Goal: Transaction & Acquisition: Purchase product/service

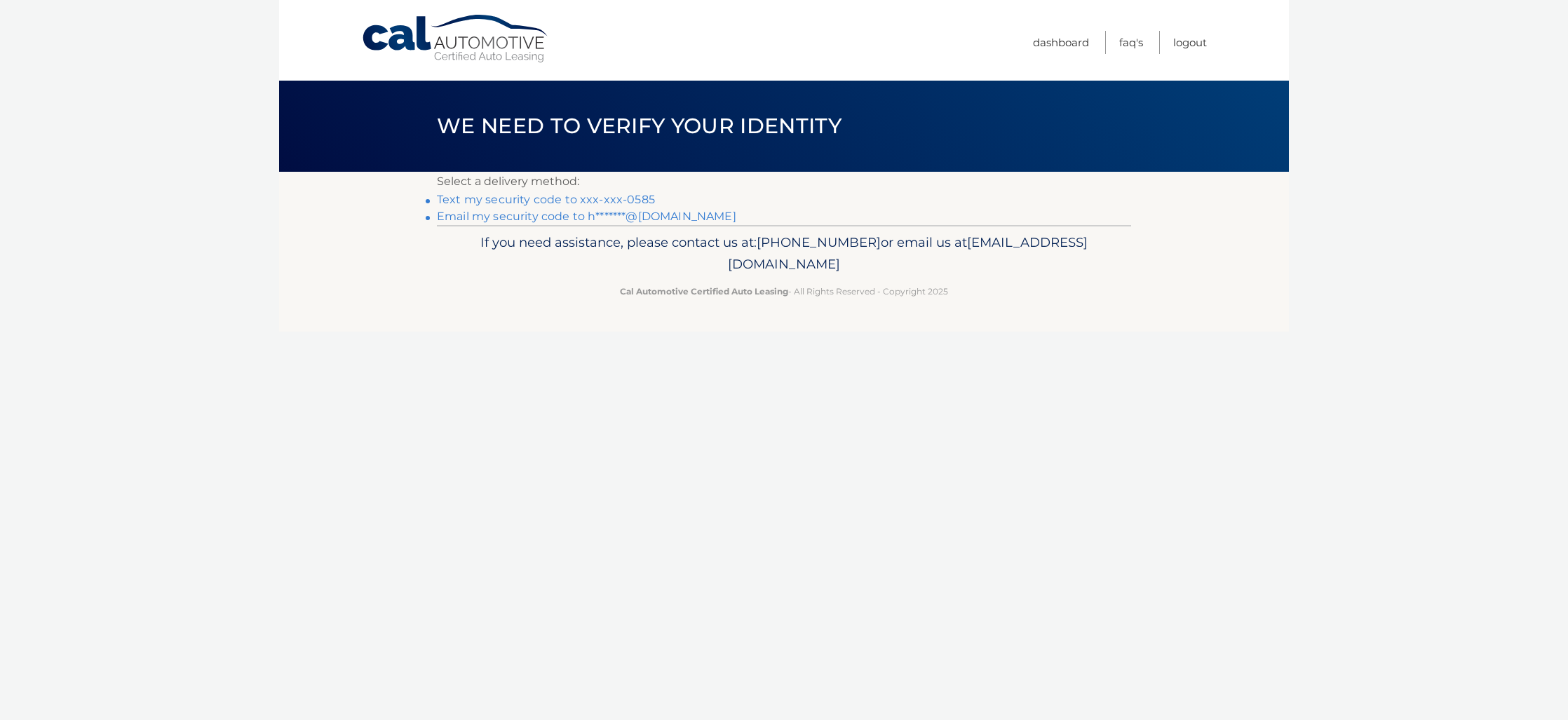
click at [603, 196] on link "Text my security code to xxx-xxx-0585" at bounding box center [546, 200] width 218 height 13
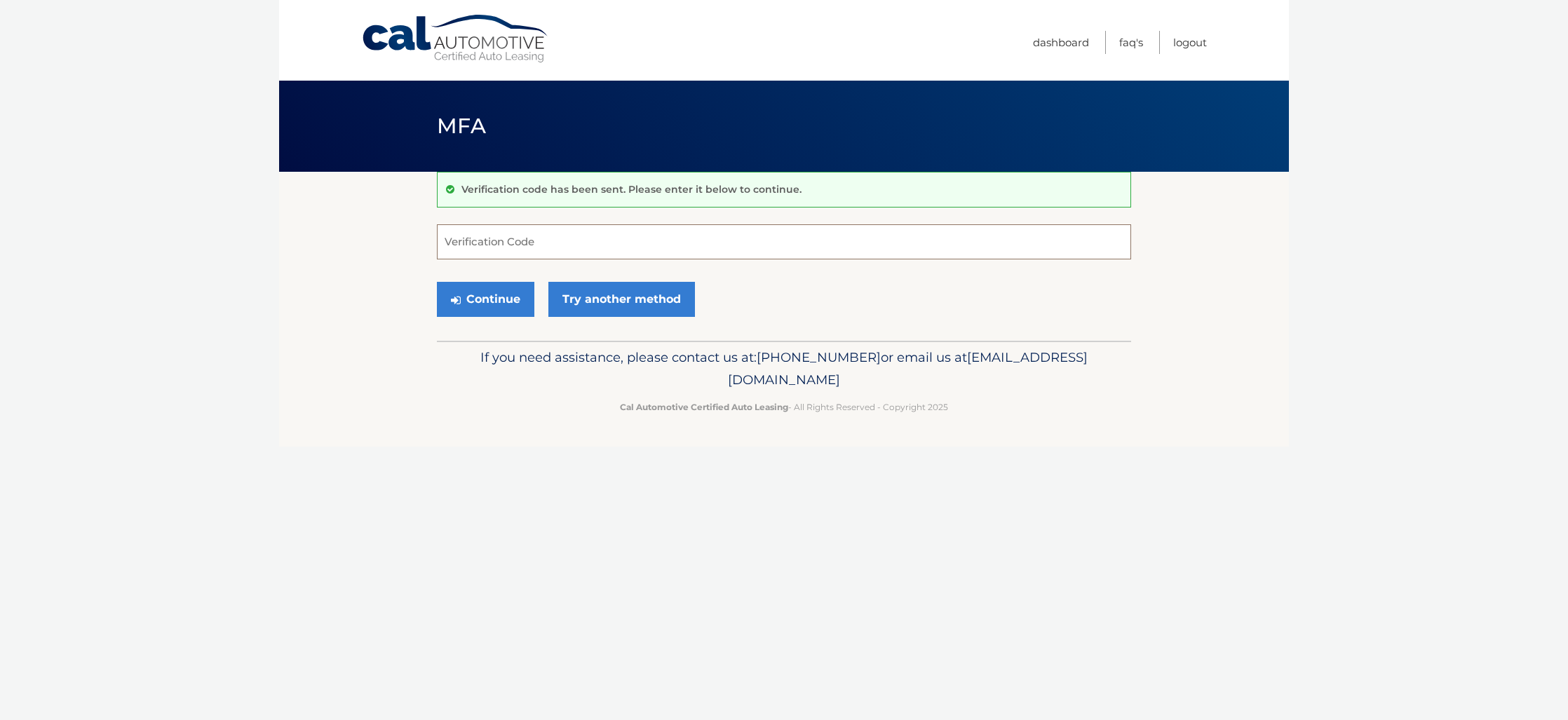
click at [505, 245] on input "Verification Code" at bounding box center [784, 242] width 694 height 35
type input "268019"
click at [477, 299] on button "Continue" at bounding box center [485, 299] width 98 height 35
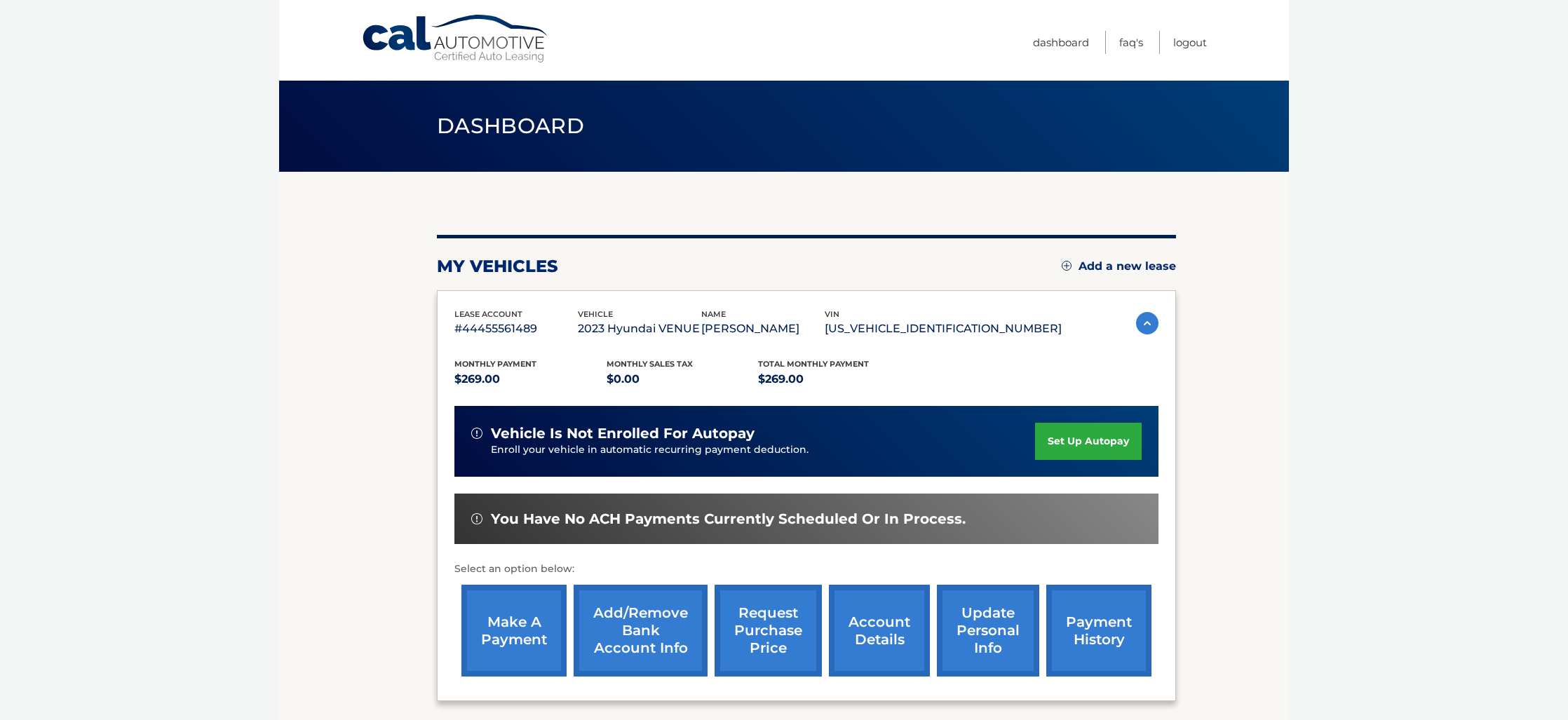
click at [503, 630] on link "make a payment" at bounding box center [513, 630] width 105 height 92
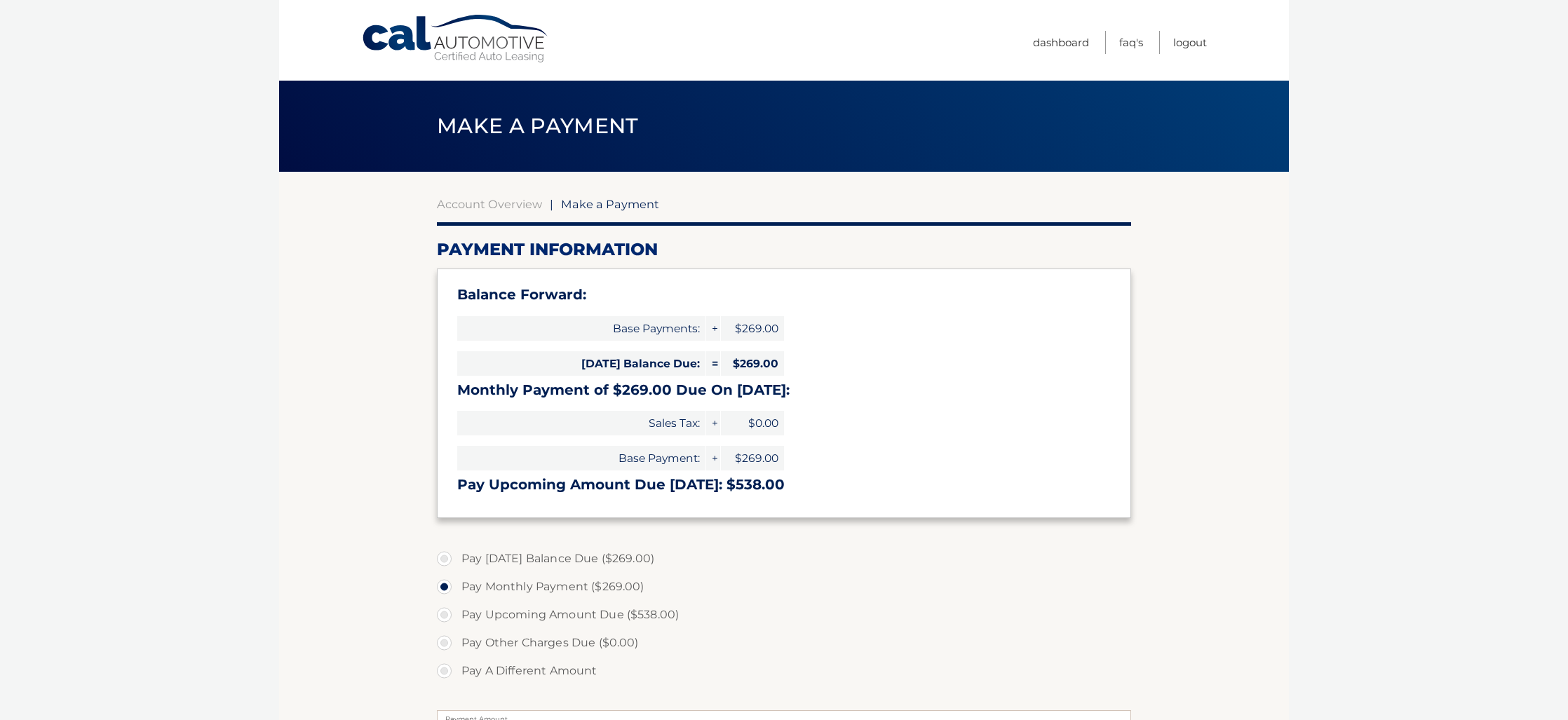
select select "OTlmY2IzODQtNmU0MS00YjY0LTg0Y2YtNjIzN2MwYWM5MDIy"
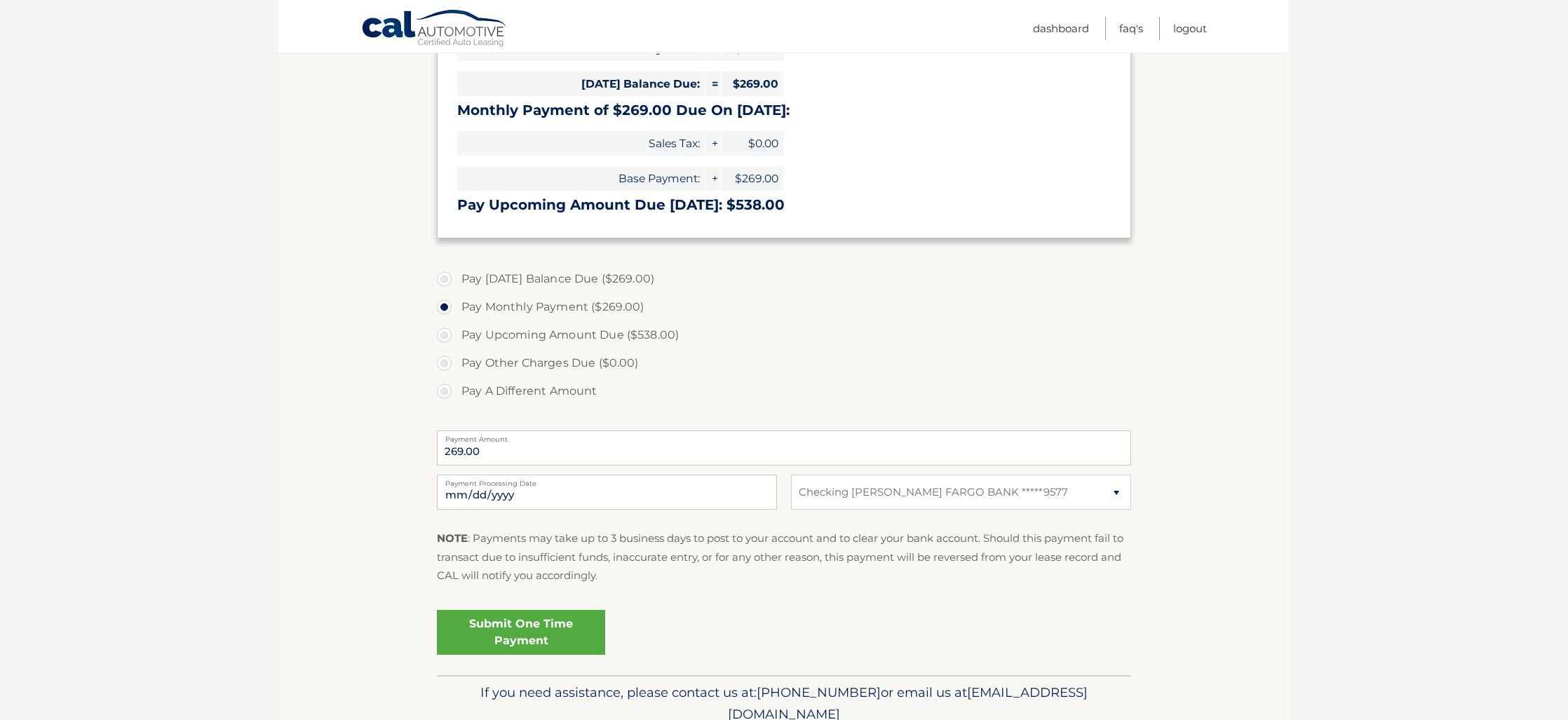
scroll to position [285, 0]
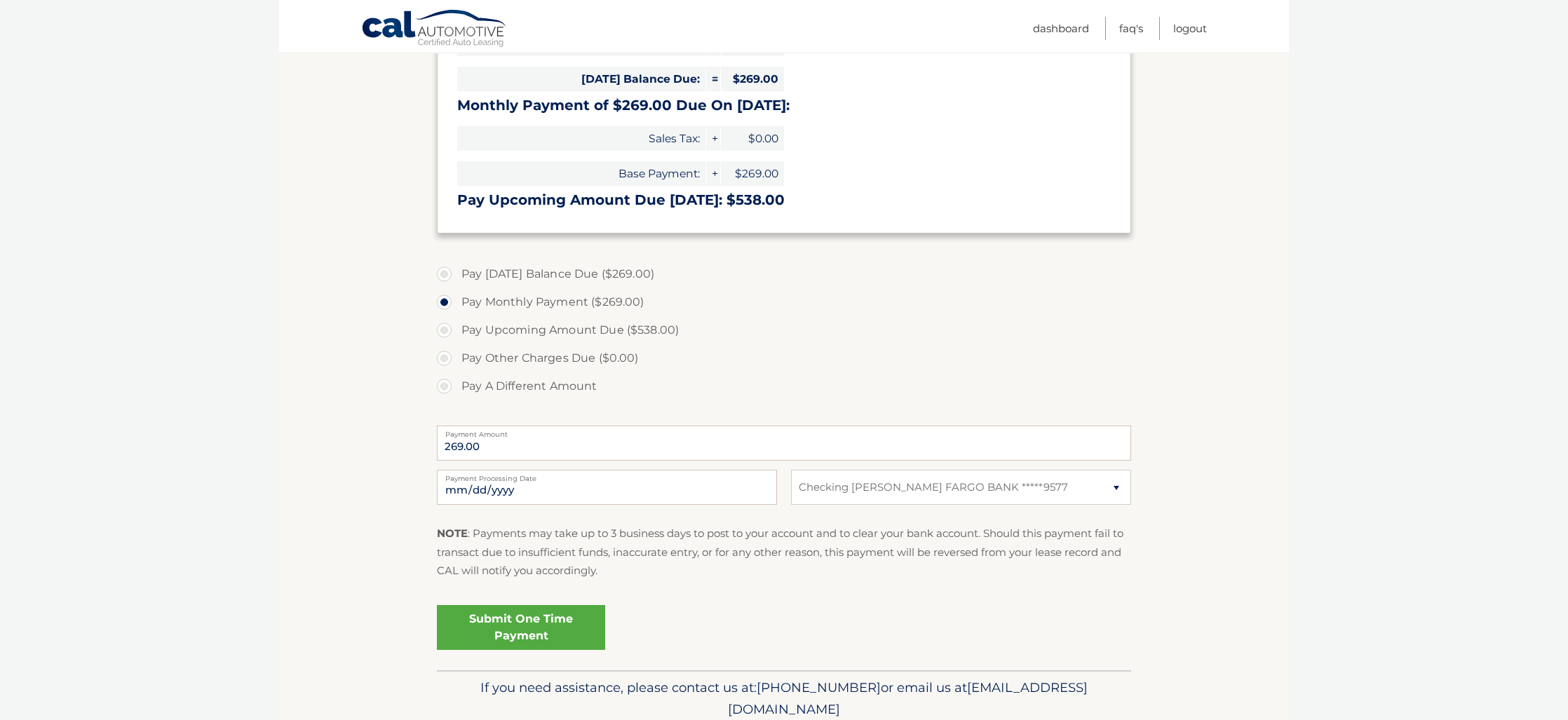
click at [534, 625] on link "Submit One Time Payment" at bounding box center [521, 627] width 168 height 45
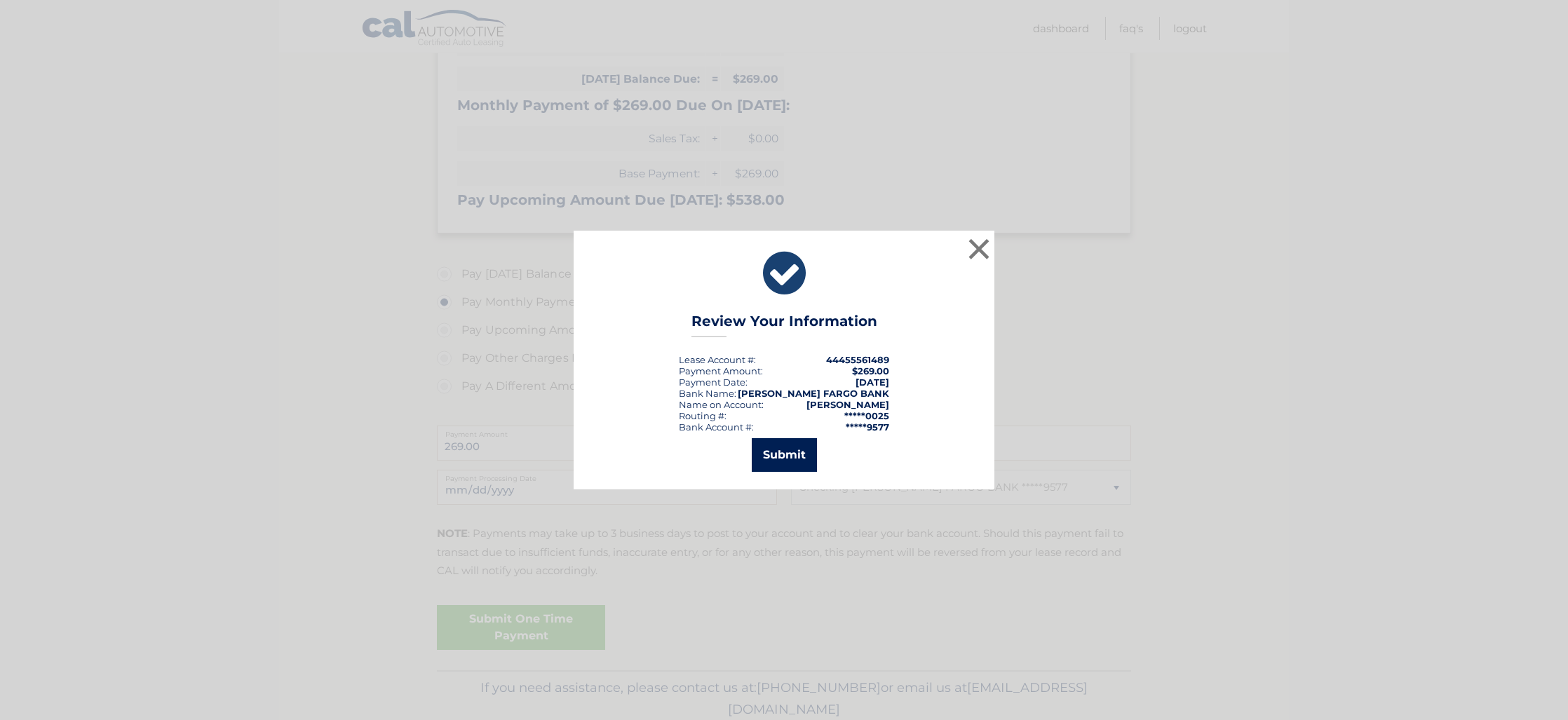
click at [788, 454] on button "Submit" at bounding box center [784, 455] width 65 height 34
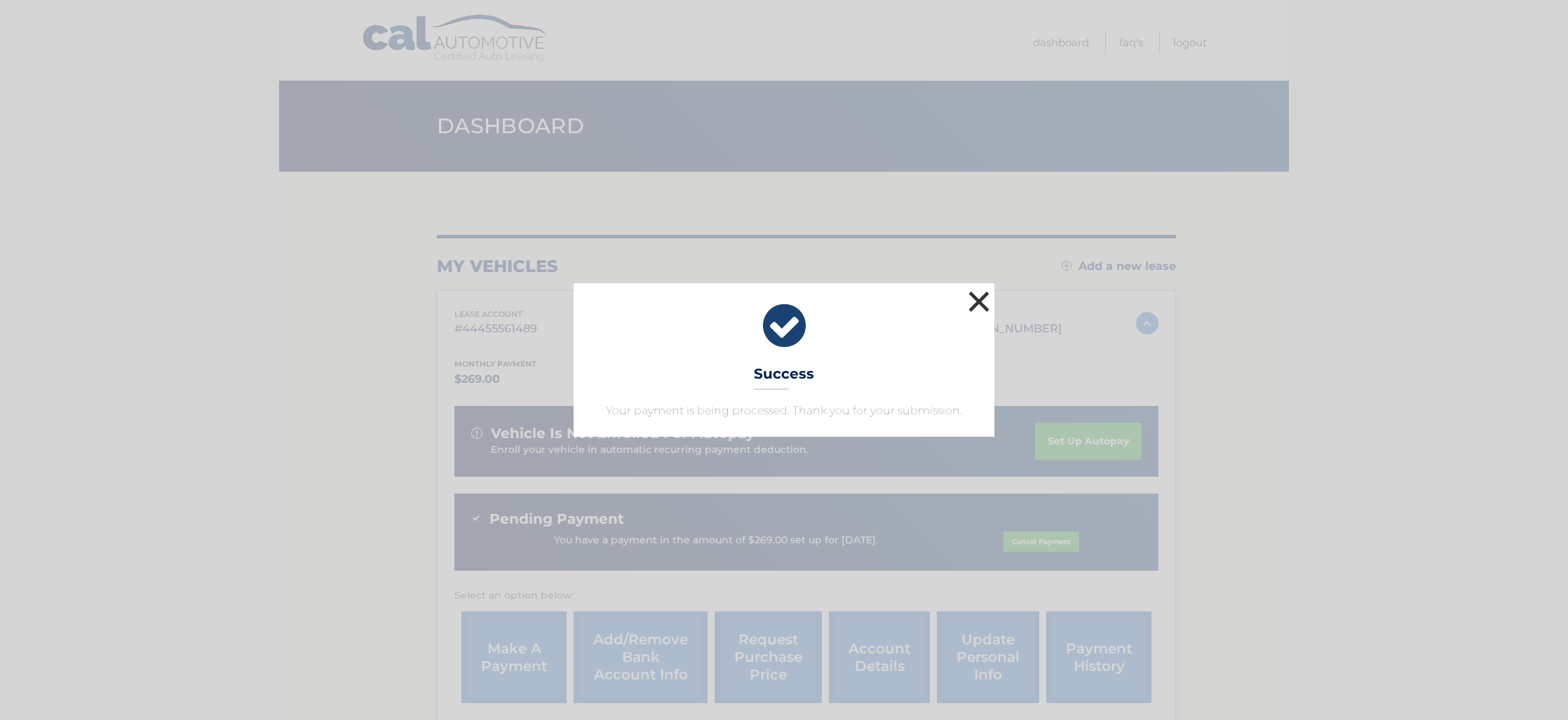
click at [980, 300] on button "×" at bounding box center [979, 302] width 28 height 28
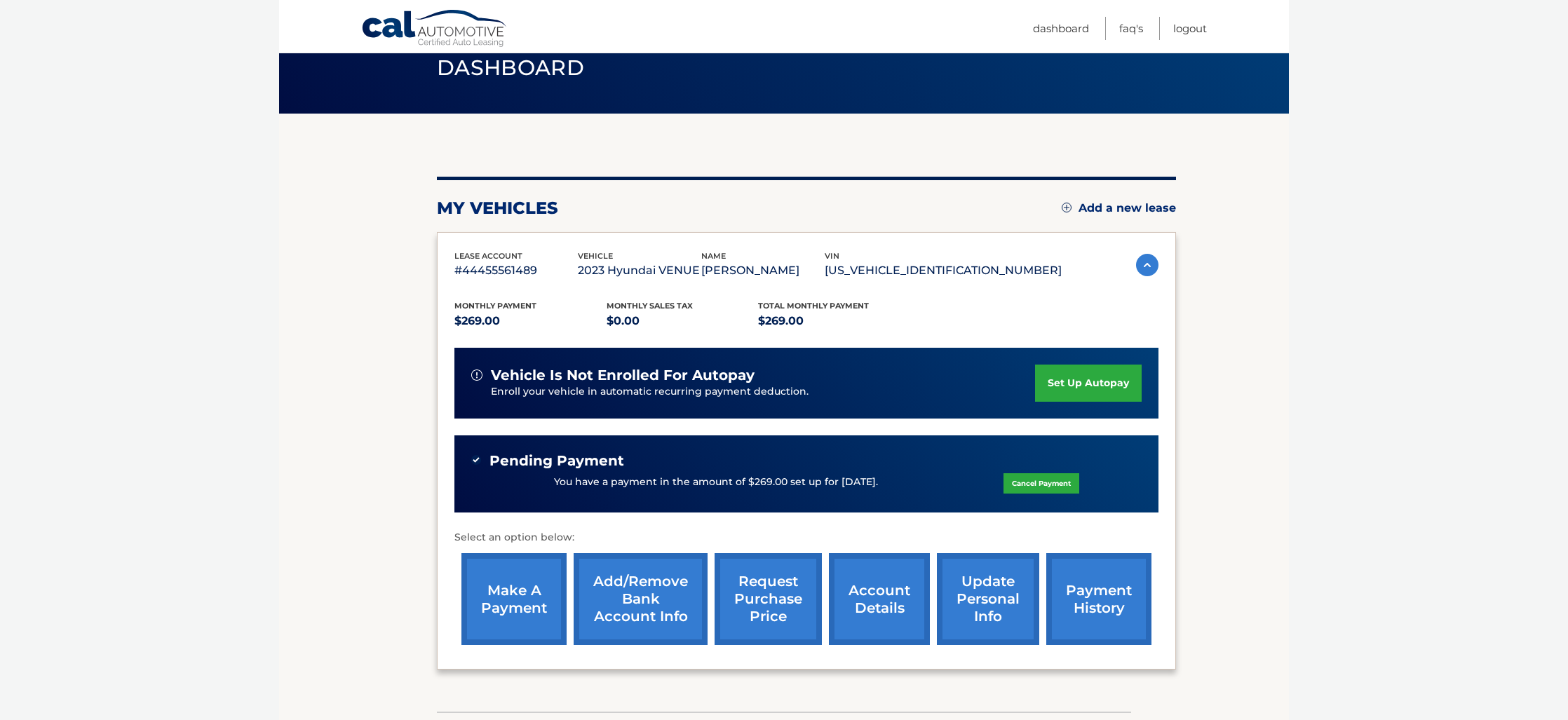
scroll to position [59, 0]
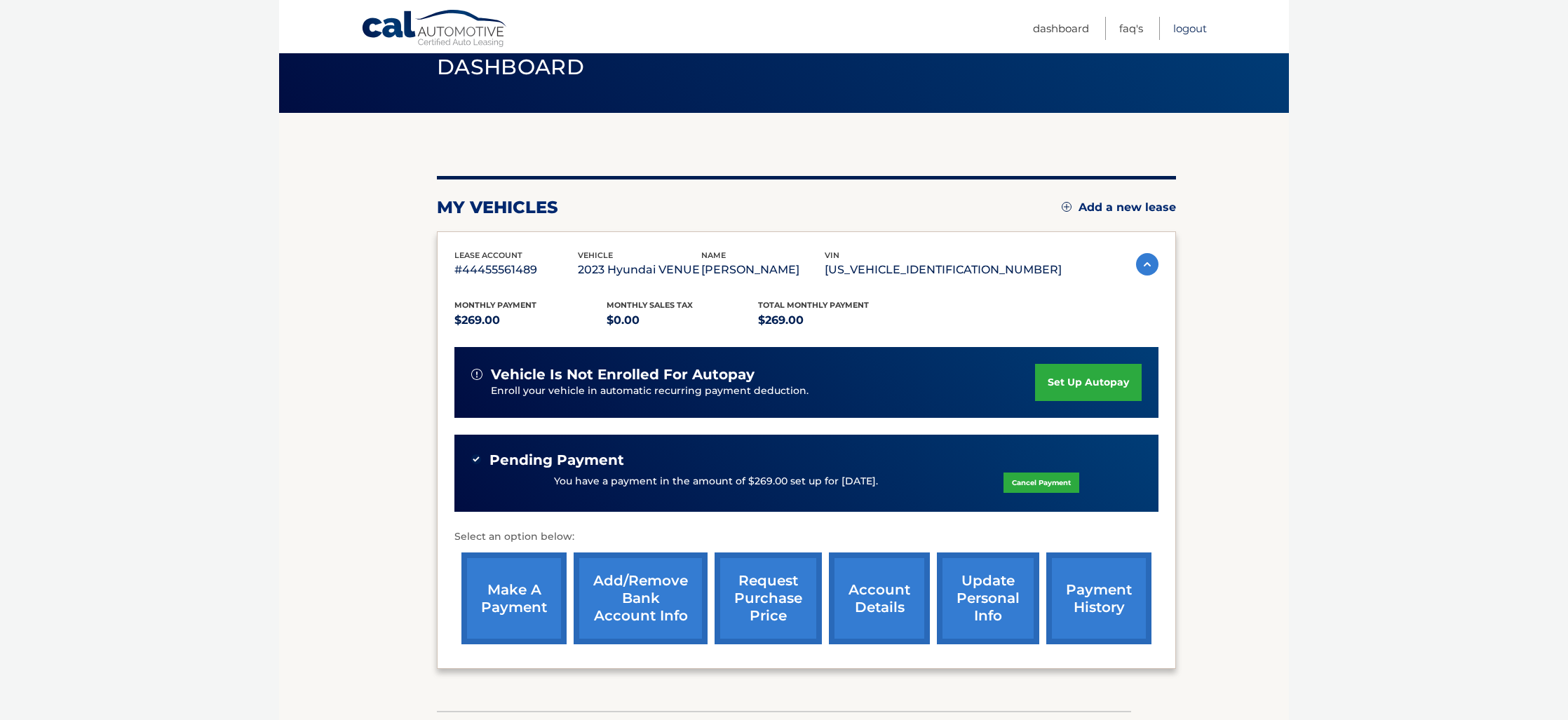
click at [1188, 24] on link "Logout" at bounding box center [1191, 29] width 34 height 23
